Goal: Information Seeking & Learning: Compare options

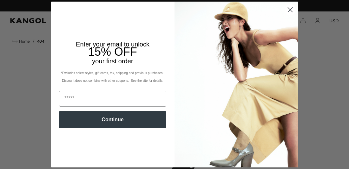
scroll to position [0, 131]
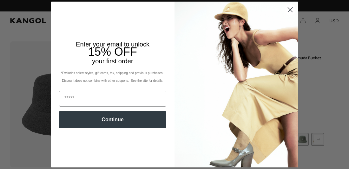
scroll to position [0, 131]
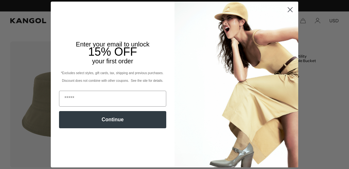
scroll to position [0, 131]
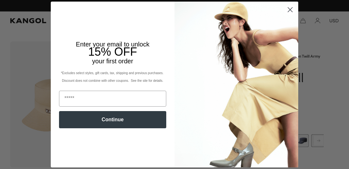
scroll to position [0, 131]
